Goal: Information Seeking & Learning: Learn about a topic

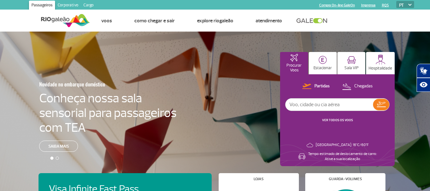
click at [71, 6] on link "Corporativo" at bounding box center [68, 6] width 26 height 10
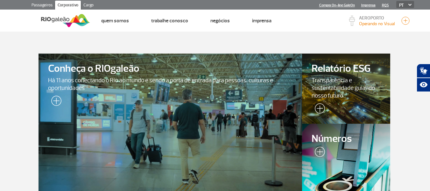
click at [196, 40] on section "Conheça o RIOgaleão Há 11 anos conectando o Rio ao mundo e sendo a porta de ent…" at bounding box center [215, 118] width 430 height 172
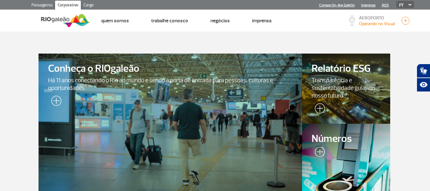
click at [145, 97] on div at bounding box center [170, 123] width 269 height 143
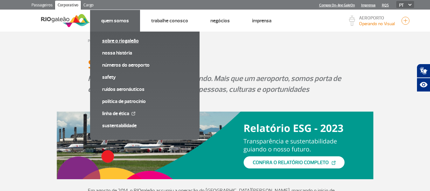
click at [119, 41] on link "Sobre o RIOgaleão" at bounding box center [144, 40] width 85 height 7
click at [119, 42] on link "Sobre o RIOgaleão" at bounding box center [144, 40] width 85 height 7
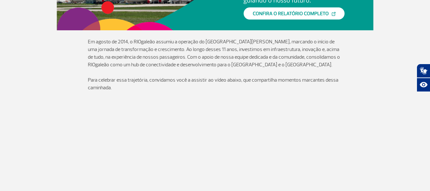
scroll to position [159, 0]
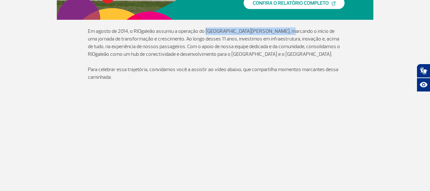
drag, startPoint x: 207, startPoint y: 31, endPoint x: 277, endPoint y: 31, distance: 70.4
click at [277, 31] on p "Em agosto de 2014, o RIOgaleão assumiu a operação do [GEOGRAPHIC_DATA][PERSON_N…" at bounding box center [215, 42] width 255 height 31
copy p "Aeroporto Internacional [PERSON_NAME]"
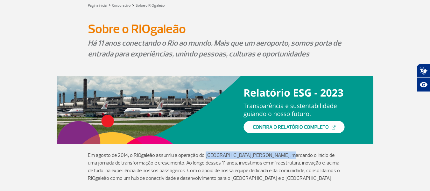
scroll to position [0, 0]
